Goal: Find specific page/section: Find specific page/section

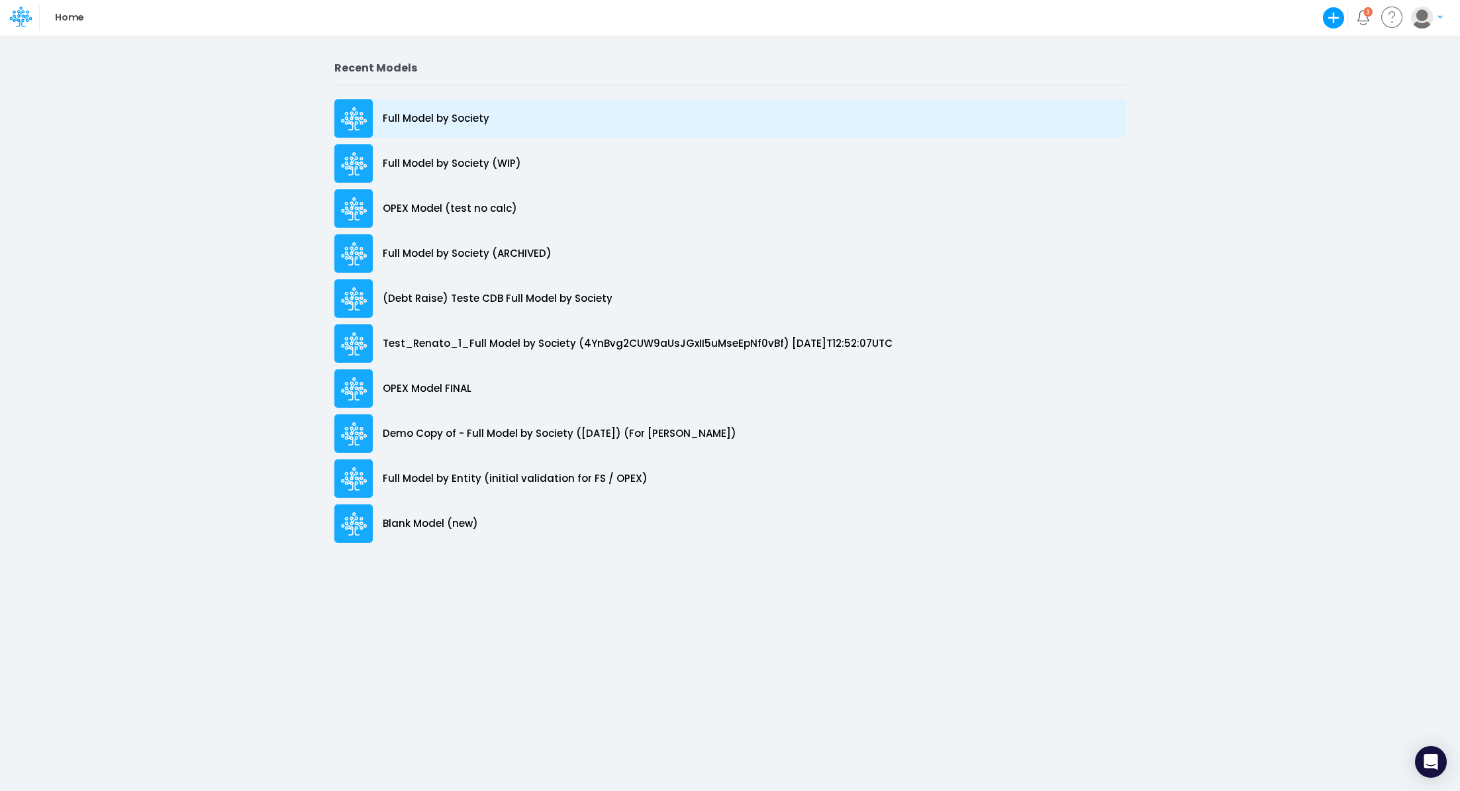
click at [422, 109] on div "Full Model by Society" at bounding box center [729, 118] width 791 height 38
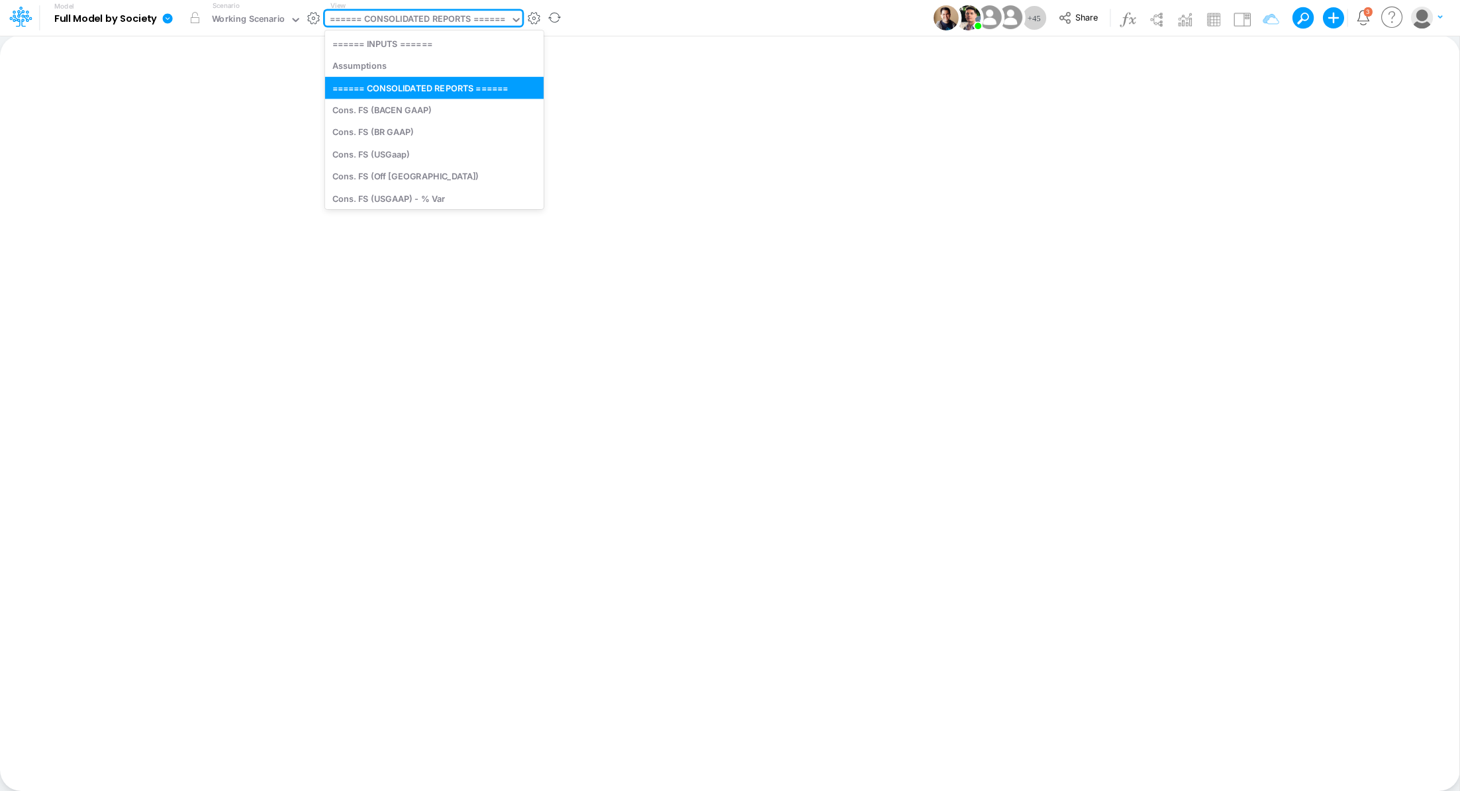
click at [416, 22] on div "====== CONSOLIDATED REPORTS ======" at bounding box center [418, 20] width 176 height 15
type input "b"
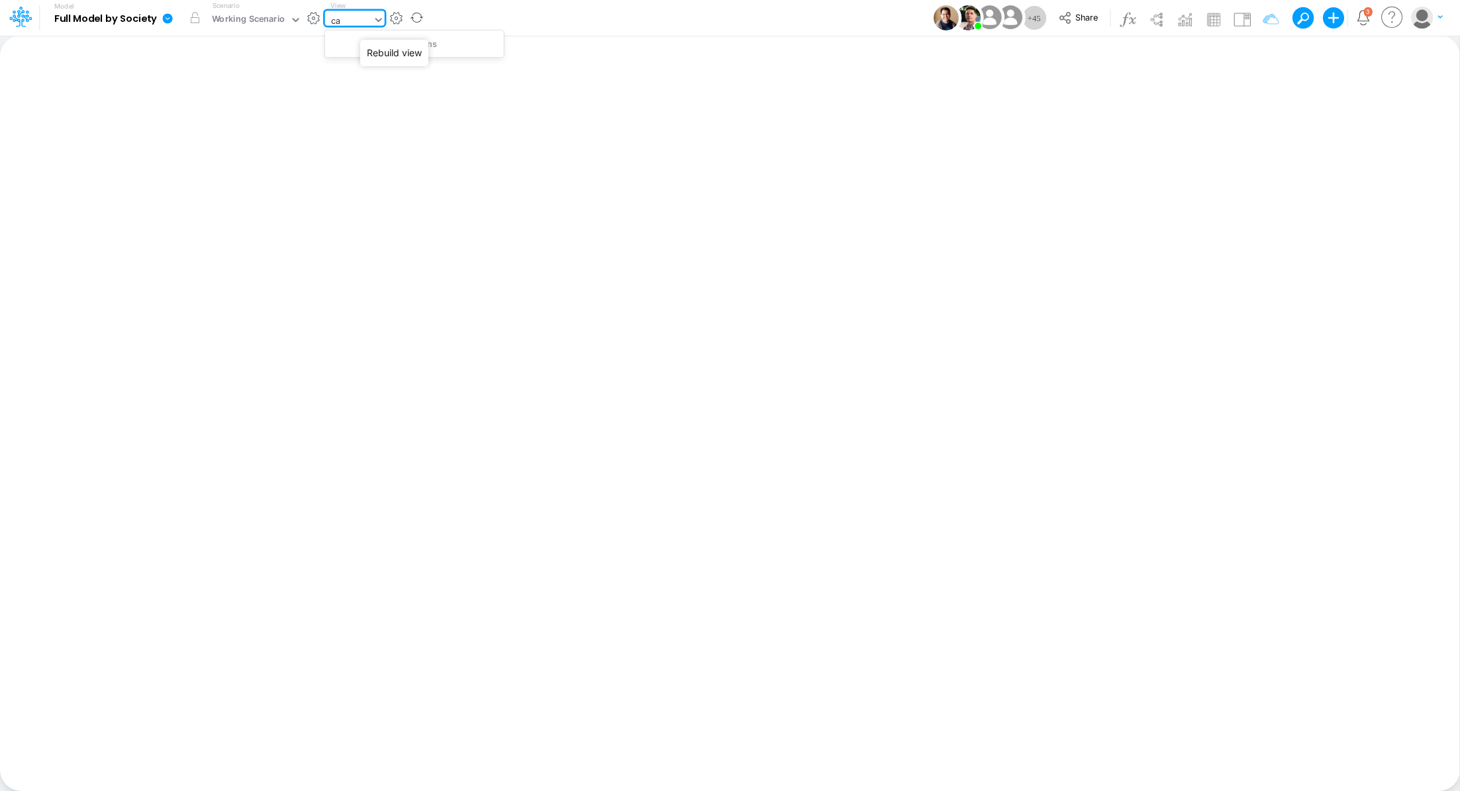
type input "c"
type input "b"
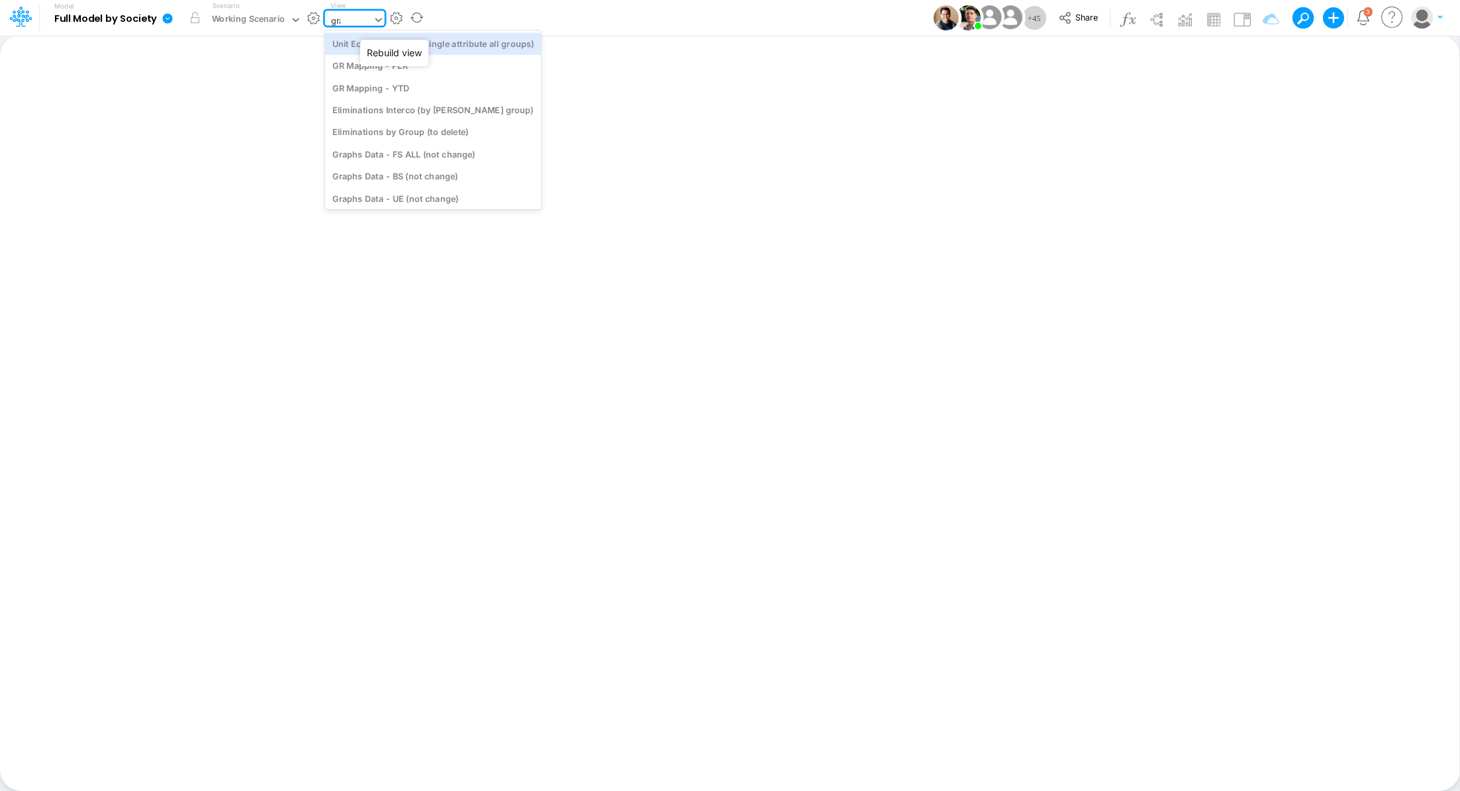
type input "grap"
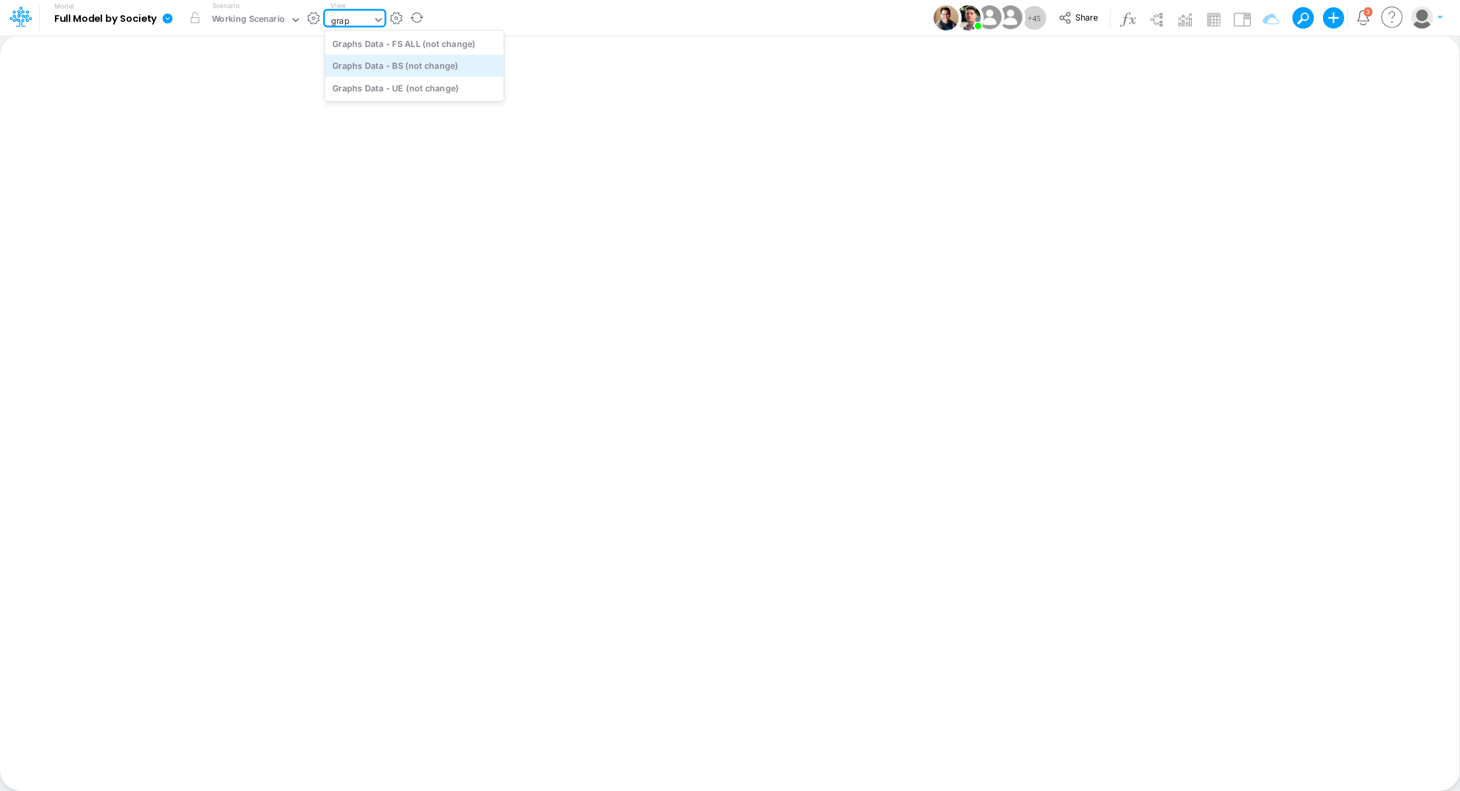
click at [456, 66] on div "Graphs Data - BS (not change)" at bounding box center [414, 66] width 179 height 22
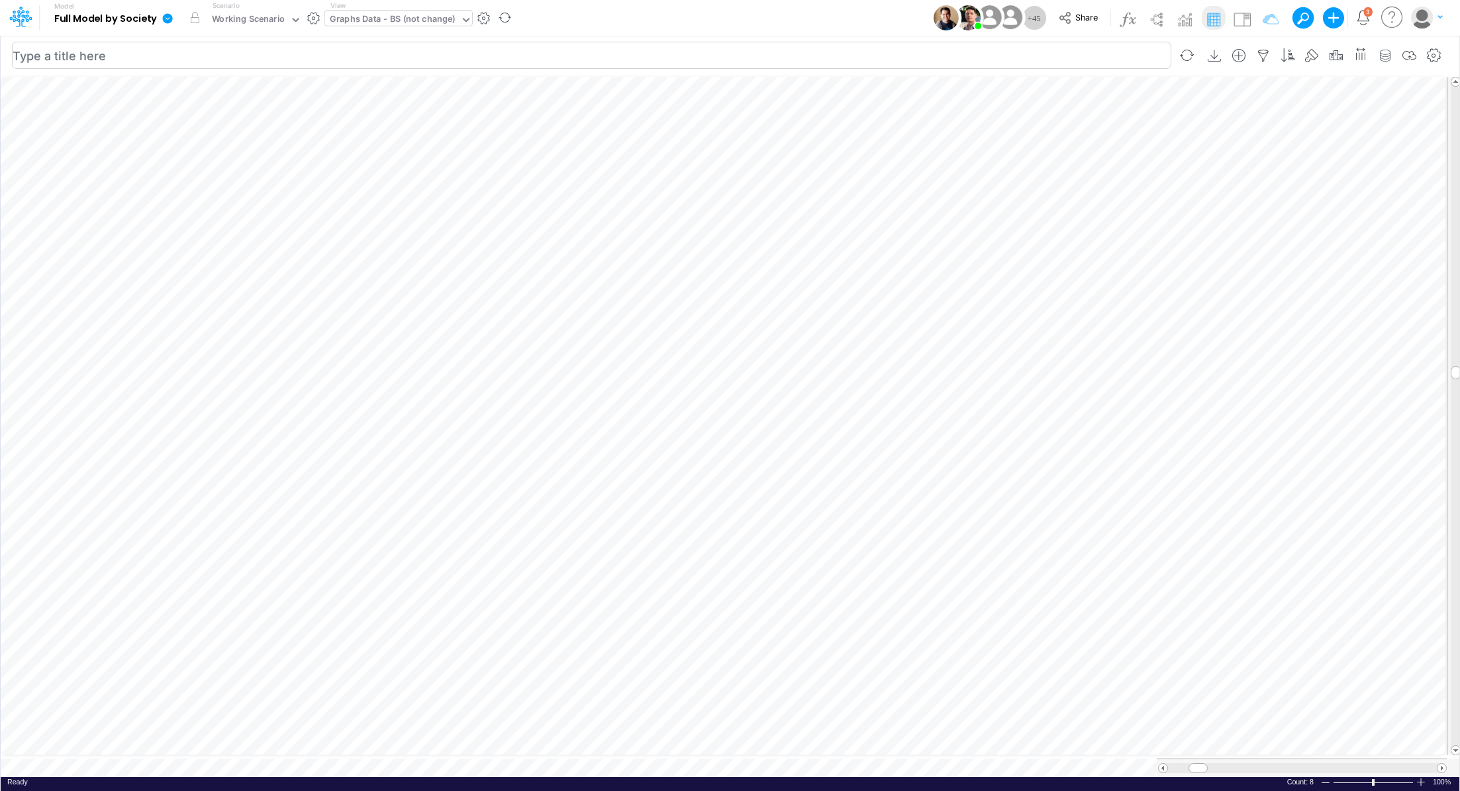
scroll to position [6, 1]
click at [268, 791] on div "Insert node Component Variable Constant Group Addition Subtraction Multiplicati…" at bounding box center [730, 413] width 1460 height 756
click at [301, 765] on table at bounding box center [731, 425] width 1461 height 703
